Goal: Task Accomplishment & Management: Manage account settings

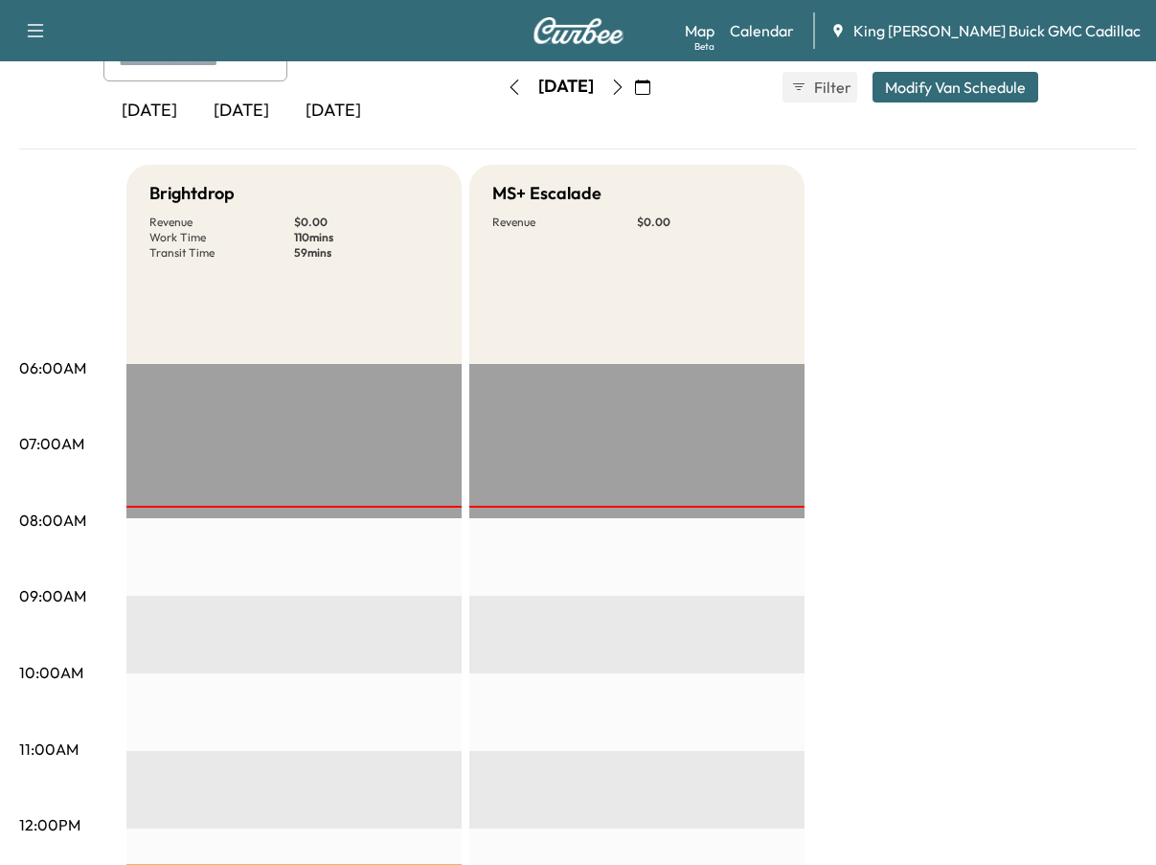
scroll to position [23, 0]
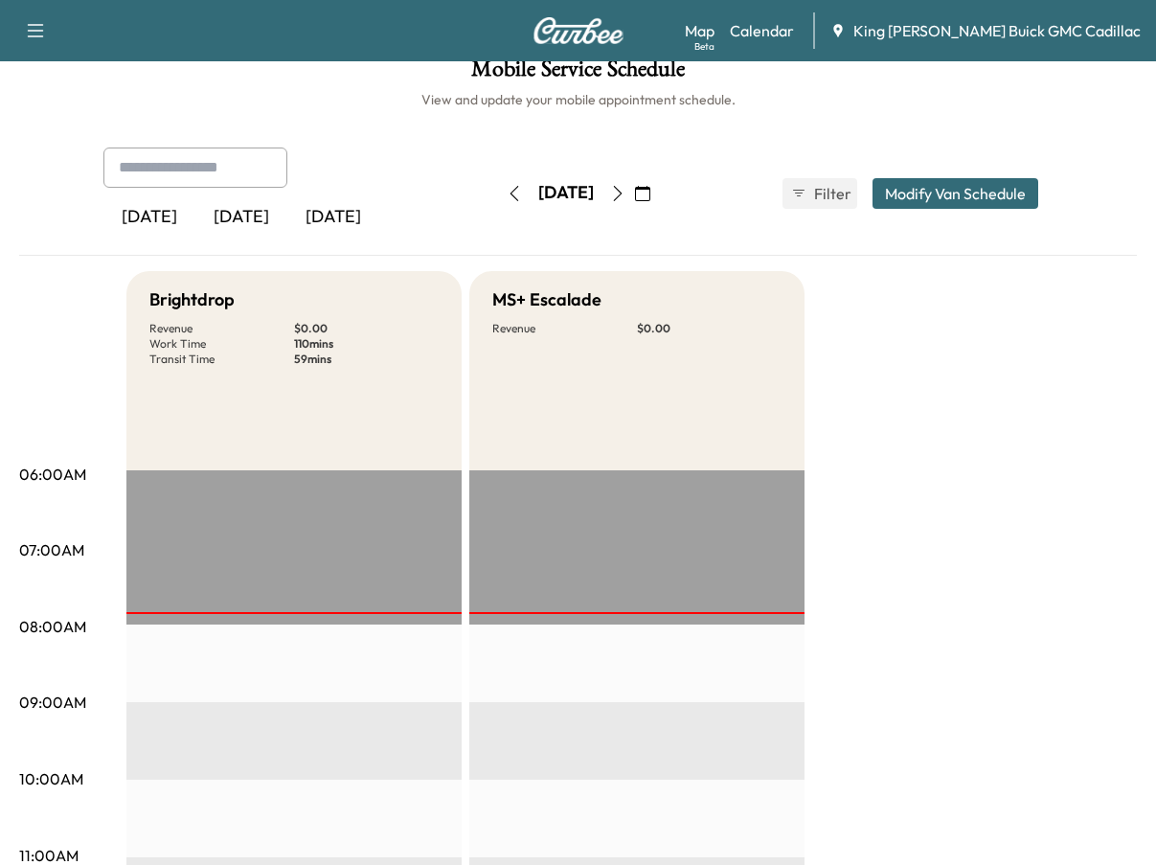
click at [626, 195] on icon "button" at bounding box center [617, 193] width 15 height 15
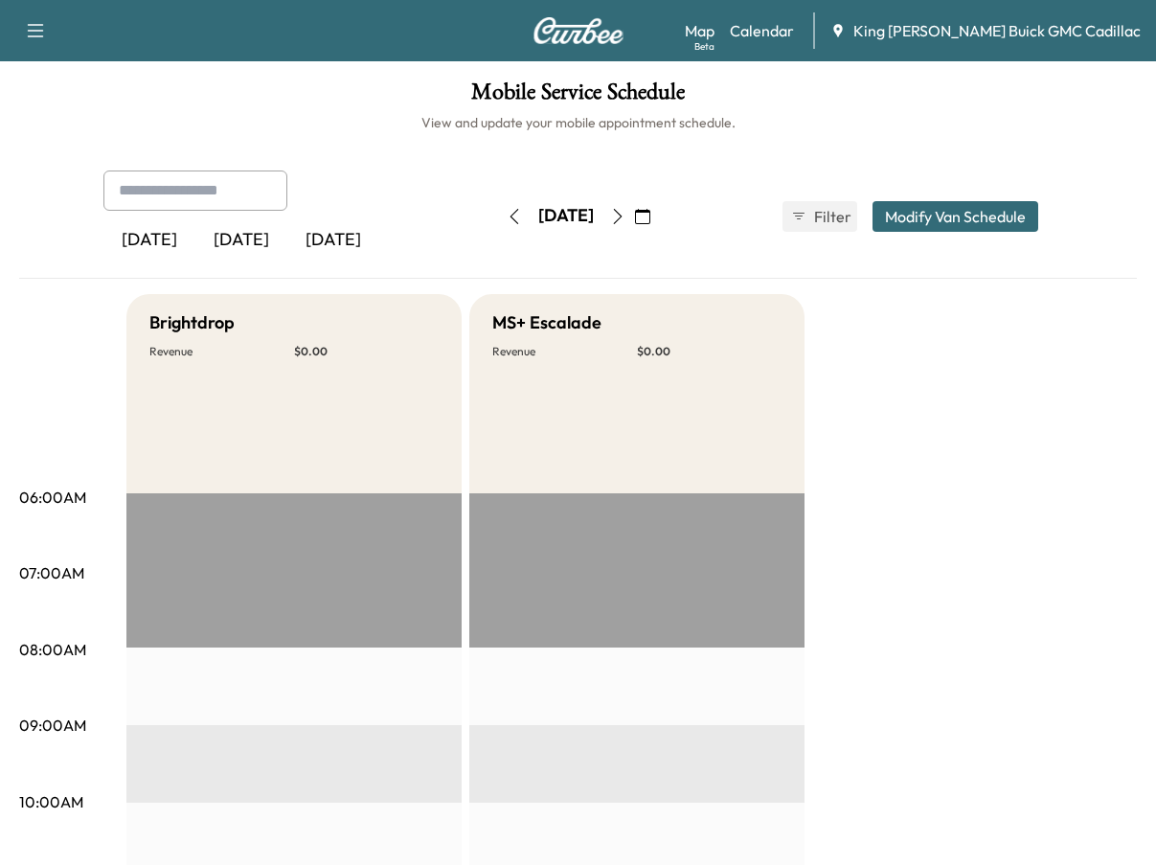
click at [626, 214] on icon "button" at bounding box center [617, 216] width 15 height 15
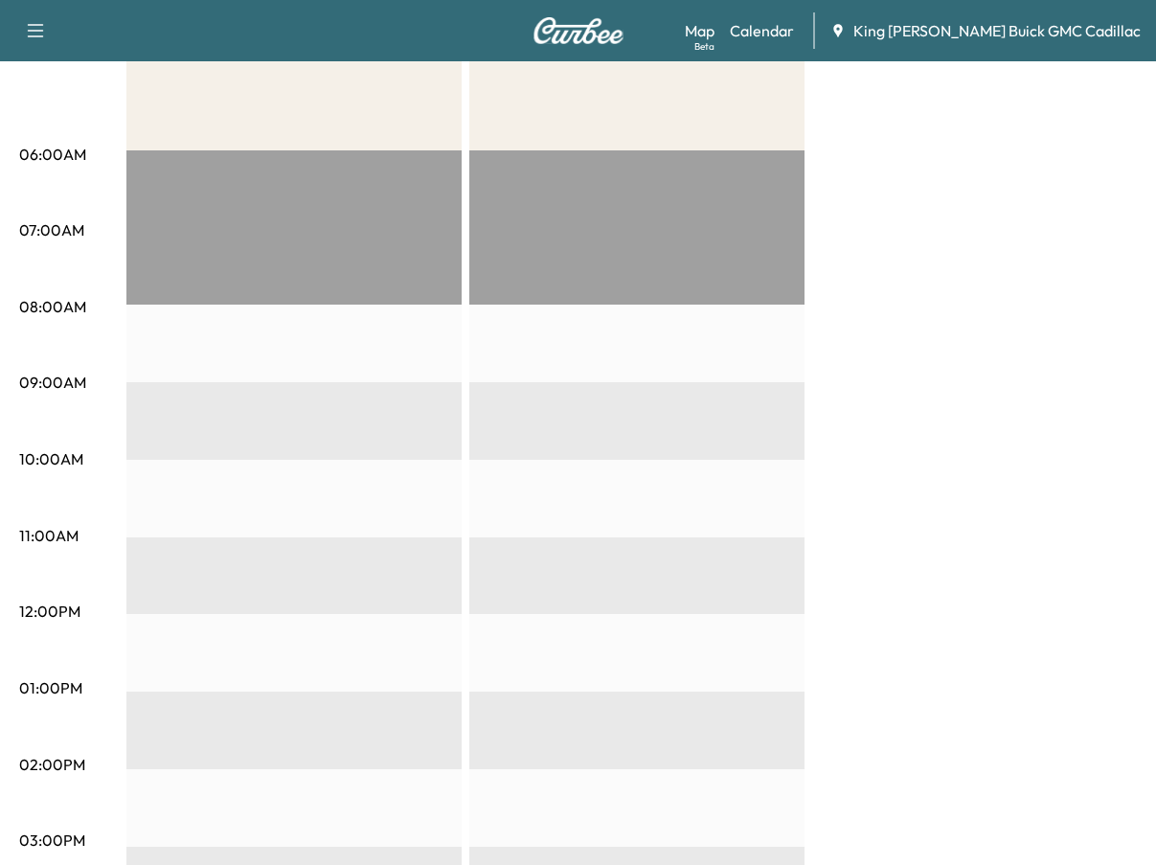
scroll to position [96, 0]
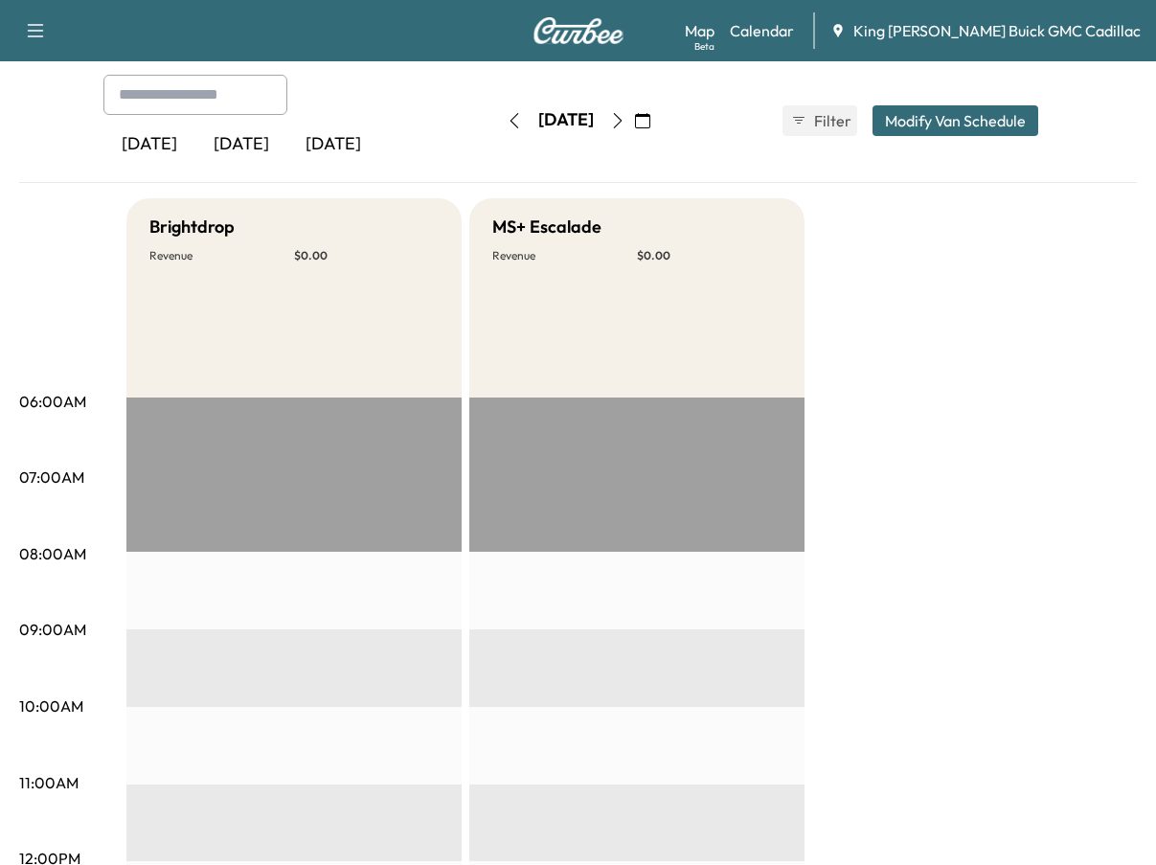
click at [626, 120] on icon "button" at bounding box center [617, 120] width 15 height 15
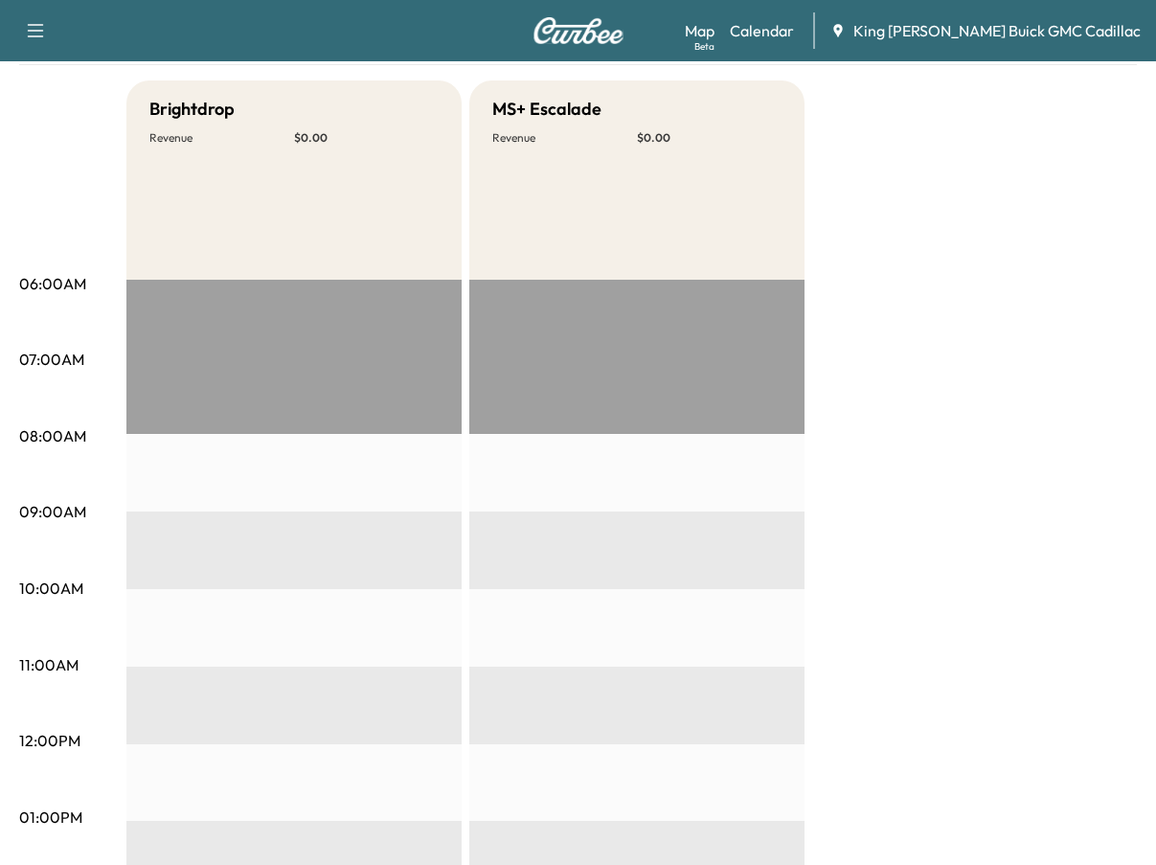
scroll to position [23, 0]
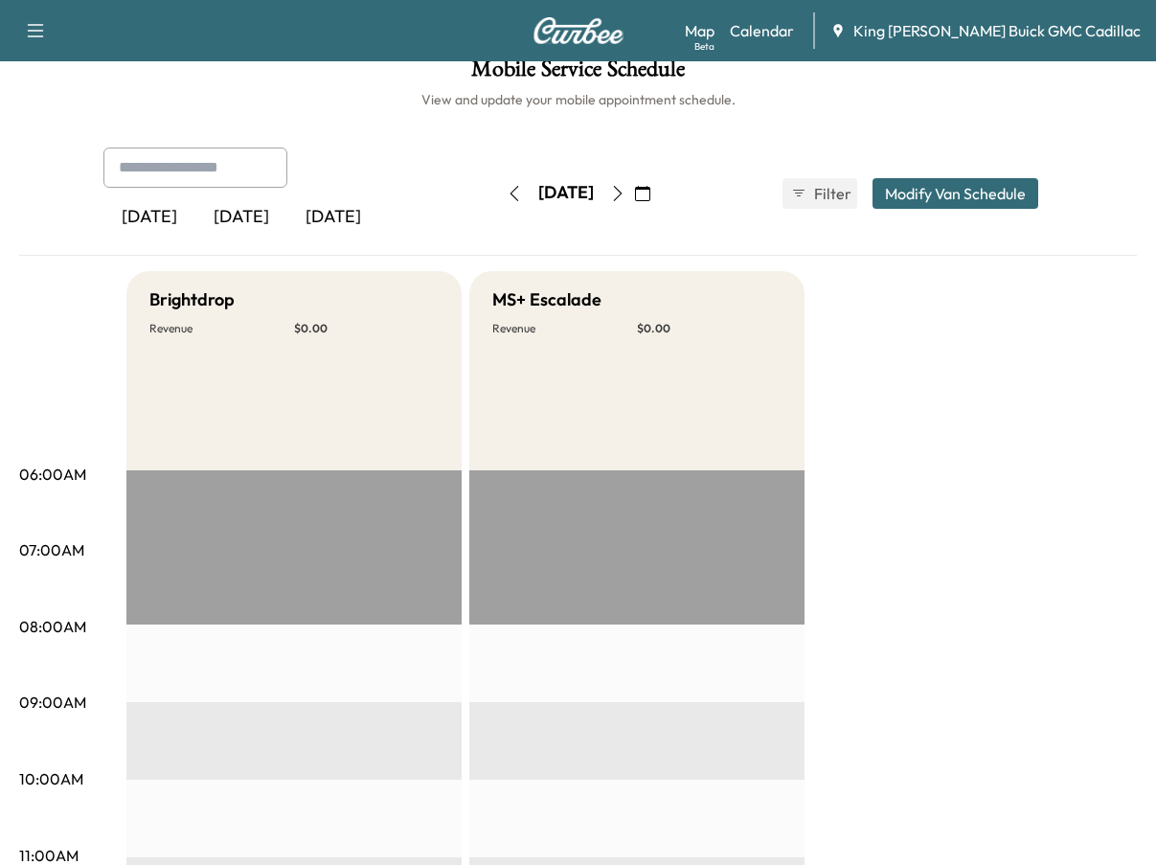
click at [626, 195] on icon "button" at bounding box center [617, 193] width 15 height 15
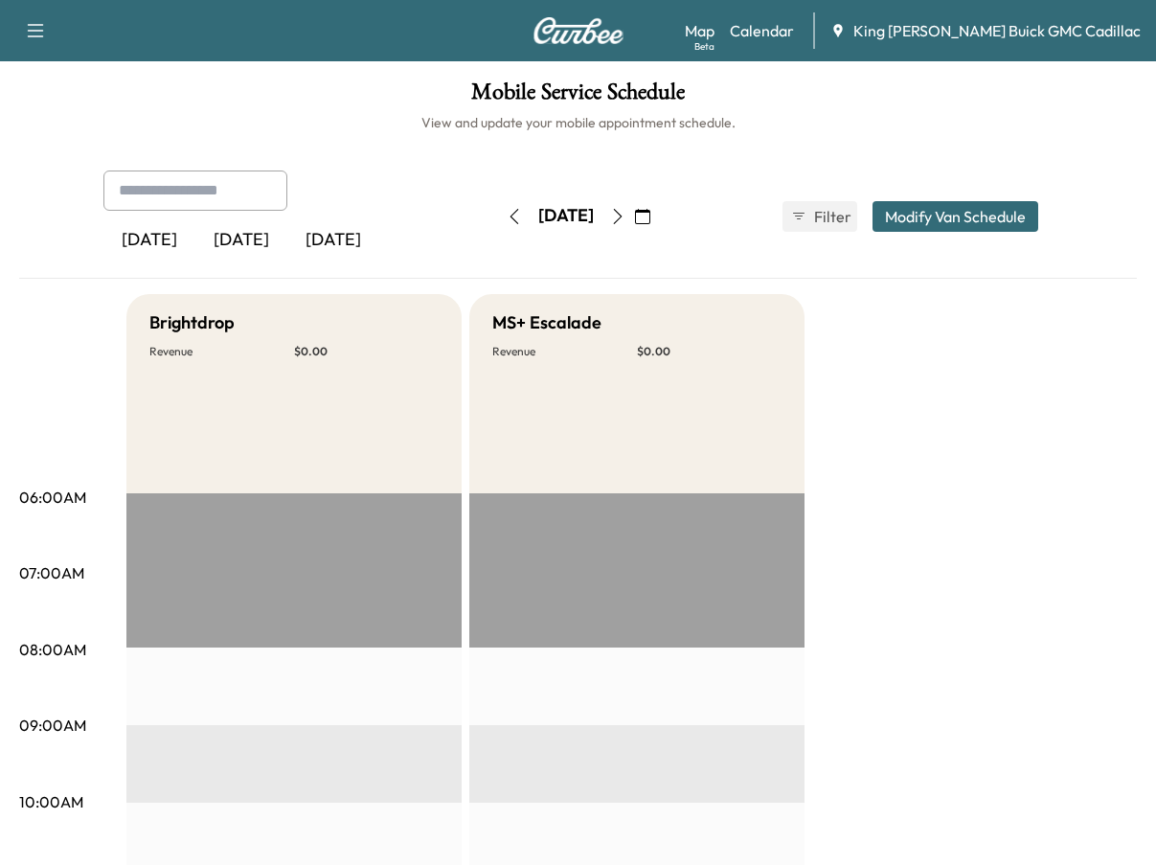
click at [507, 215] on icon "button" at bounding box center [514, 216] width 15 height 15
click at [507, 214] on icon "button" at bounding box center [514, 216] width 15 height 15
click at [507, 211] on icon "button" at bounding box center [514, 216] width 15 height 15
